Goal: Communication & Community: Answer question/provide support

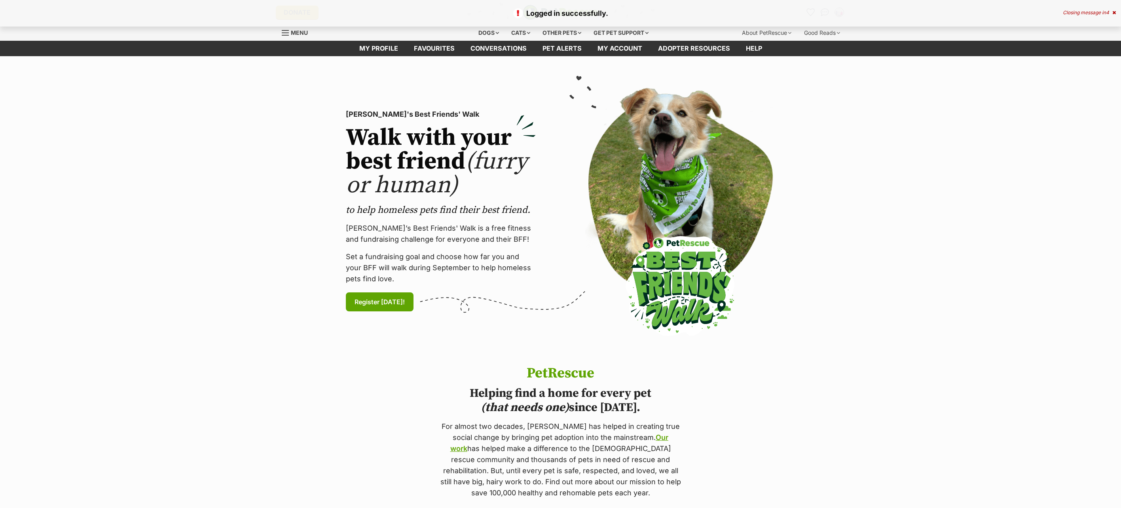
click at [1112, 11] on icon at bounding box center [1114, 12] width 4 height 5
click at [824, 15] on img "Conversations" at bounding box center [825, 12] width 11 height 10
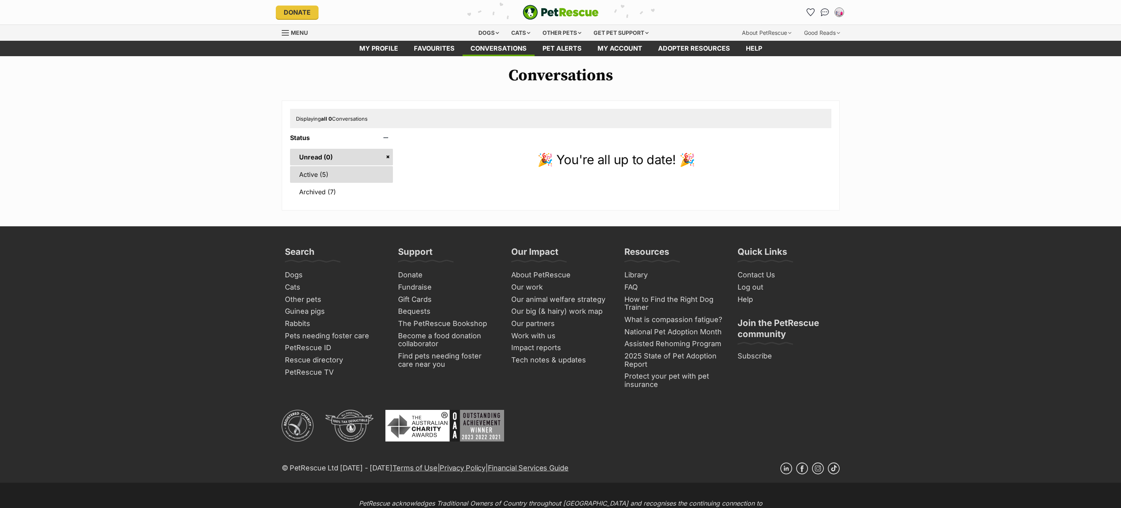
click at [338, 173] on link "Active (5)" at bounding box center [341, 174] width 103 height 17
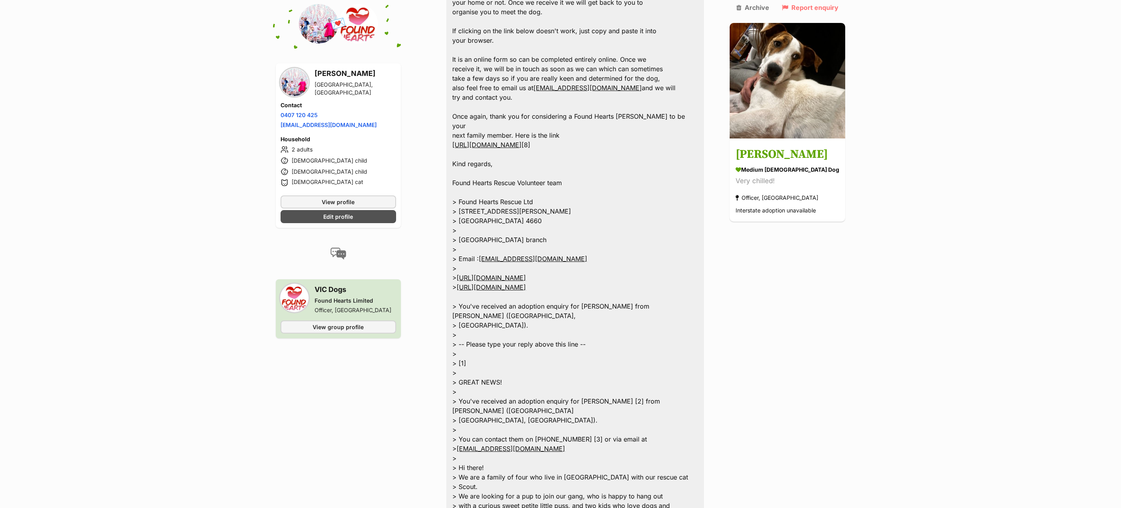
scroll to position [491, 0]
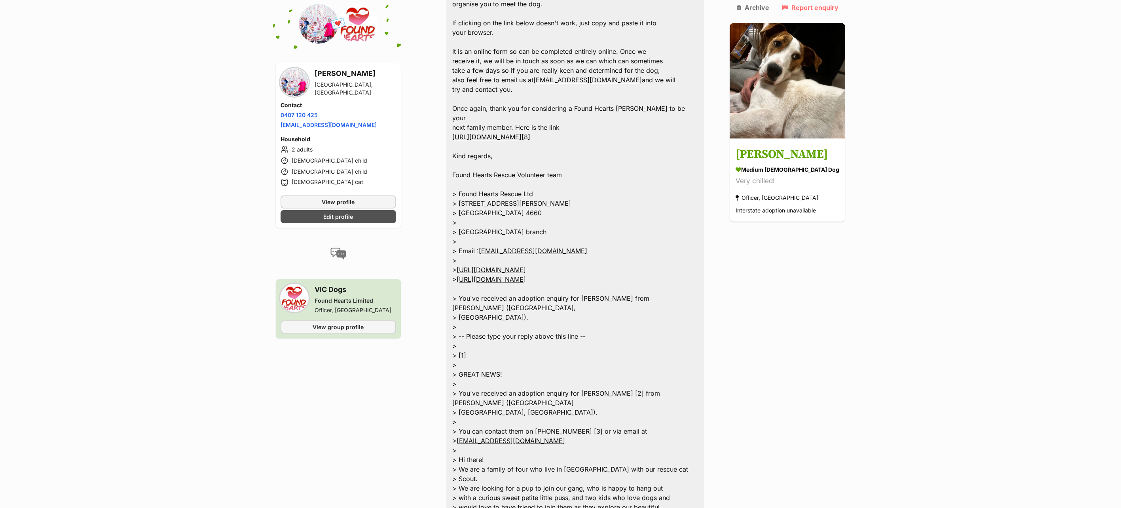
click at [71, 271] on main "Back to all conversations 💌 Conversation participant details Saari Coburg North…" at bounding box center [560, 198] width 1121 height 1247
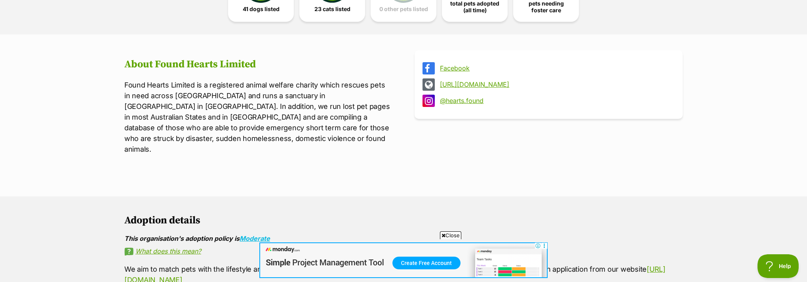
scroll to position [277, 0]
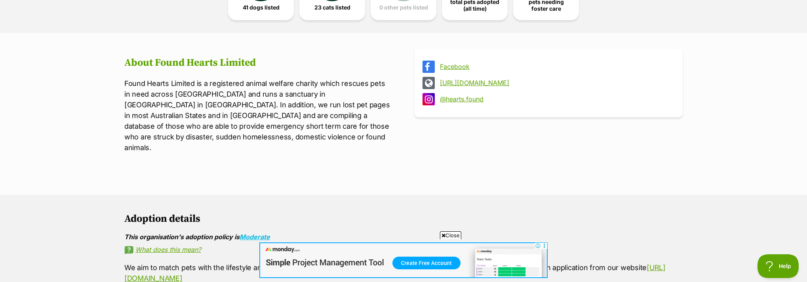
click at [501, 79] on link "[URL][DOMAIN_NAME]" at bounding box center [556, 82] width 232 height 7
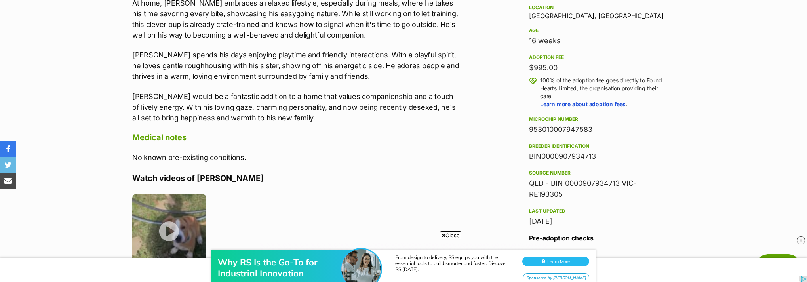
scroll to position [554, 0]
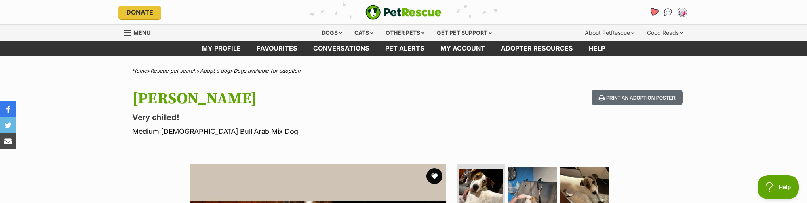
click at [653, 11] on icon "Favourites" at bounding box center [653, 12] width 9 height 9
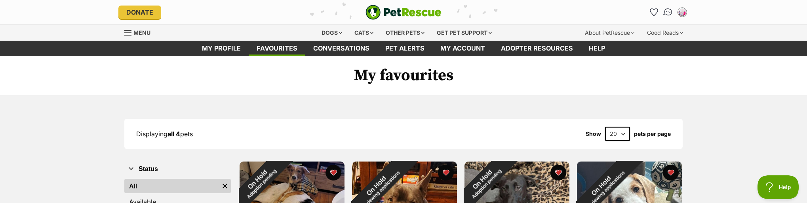
click at [667, 9] on img "Conversations" at bounding box center [668, 12] width 11 height 10
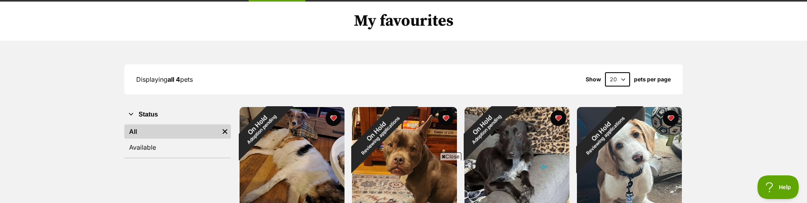
scroll to position [158, 0]
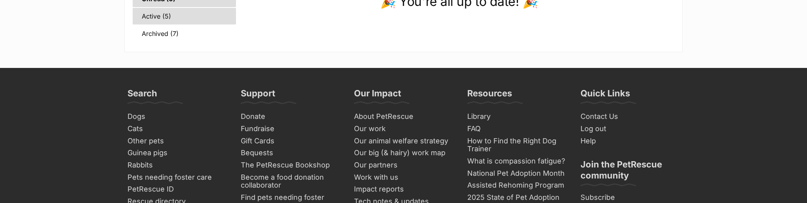
click at [165, 13] on link "Active (5)" at bounding box center [184, 16] width 103 height 17
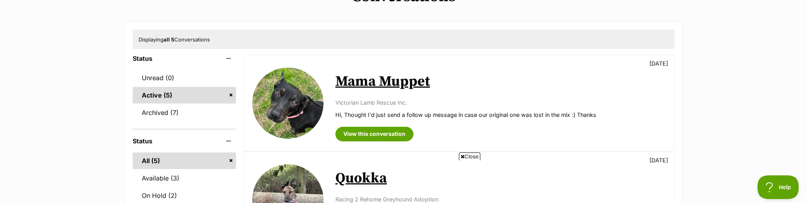
click at [411, 88] on link "Mama Muppet" at bounding box center [382, 82] width 95 height 18
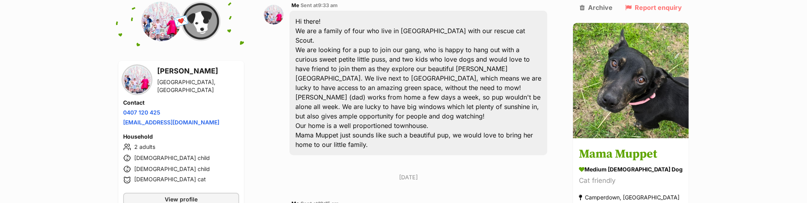
scroll to position [203, 0]
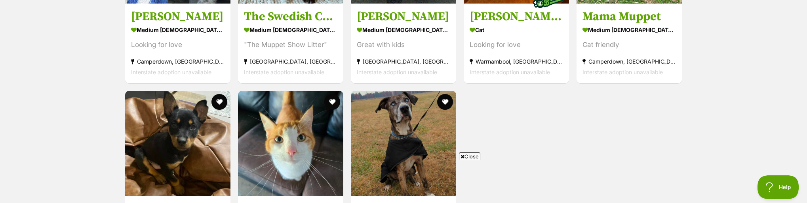
scroll to position [871, 0]
